Goal: Find specific page/section: Find specific page/section

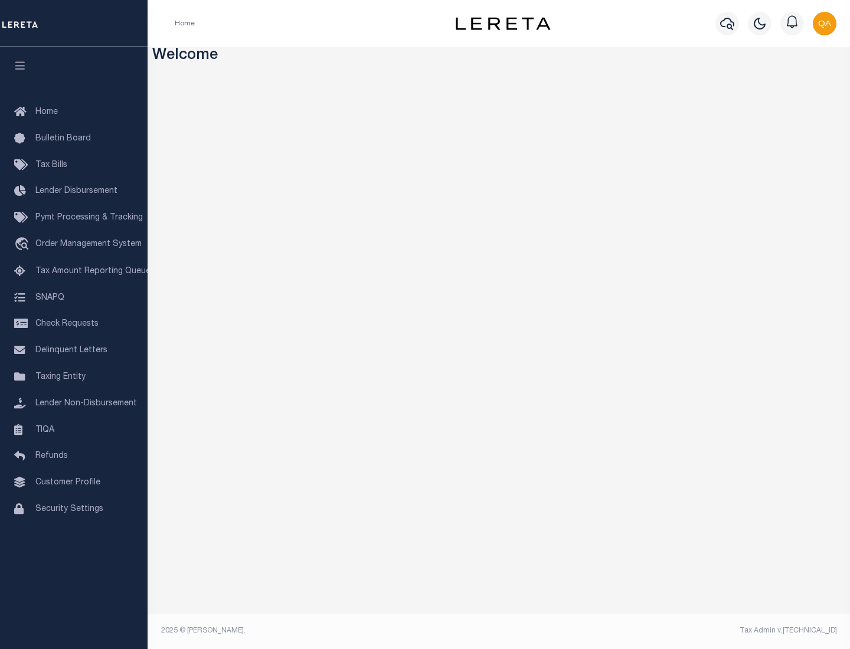
click at [74, 324] on span "Check Requests" at bounding box center [66, 324] width 63 height 8
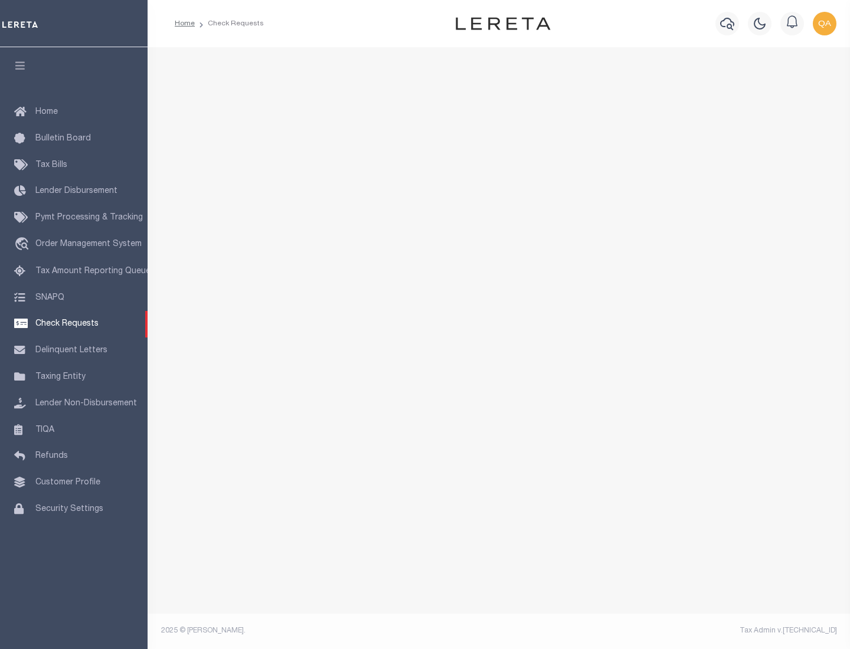
select select "50"
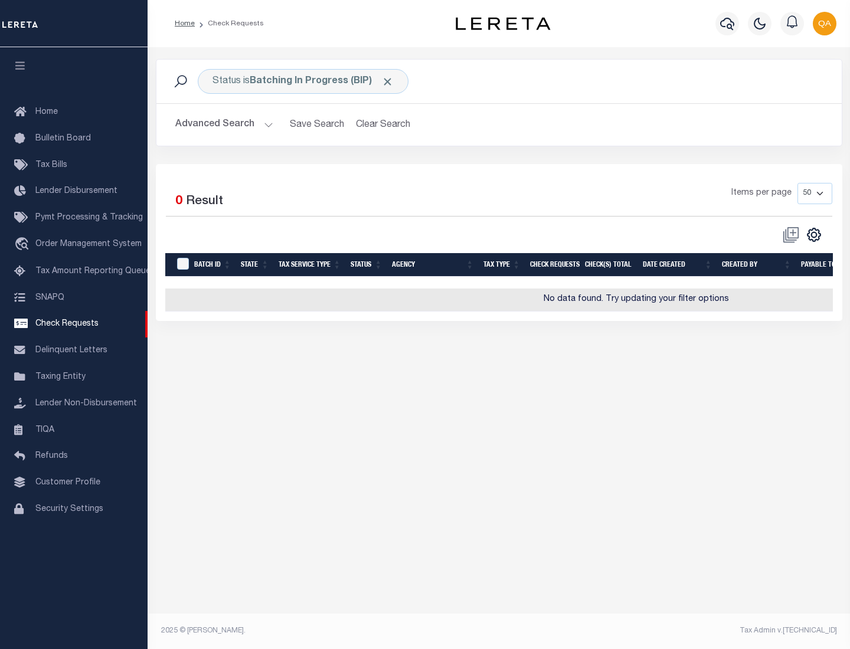
click at [388, 81] on span "Click to Remove" at bounding box center [387, 82] width 12 height 12
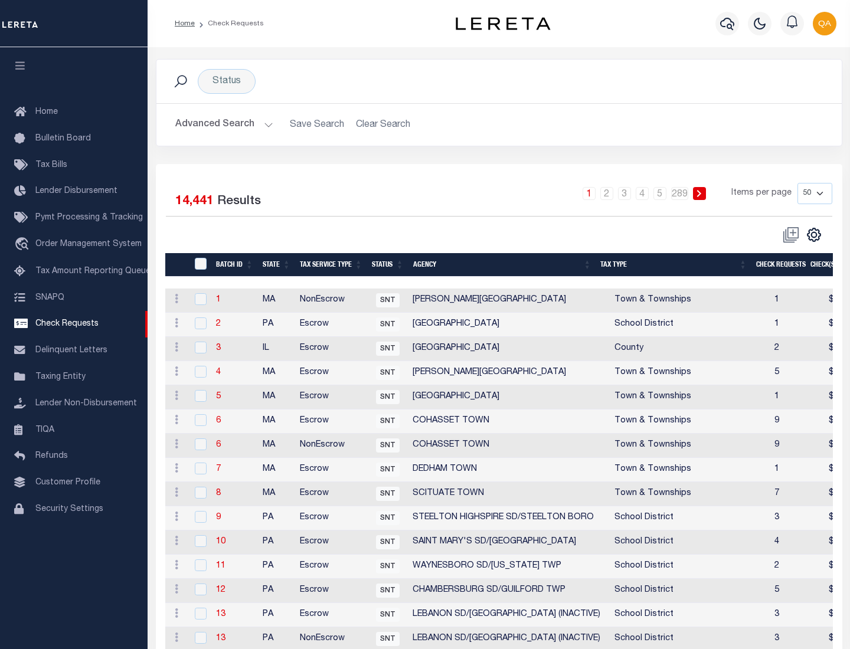
scroll to position [569, 0]
